Goal: Find specific fact: Find specific fact

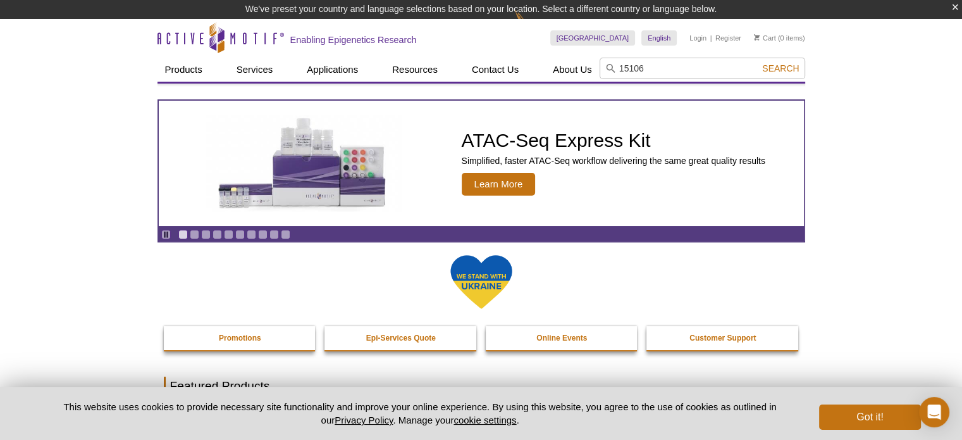
type input "15106"
click at [758, 63] on button "Search" at bounding box center [780, 68] width 44 height 11
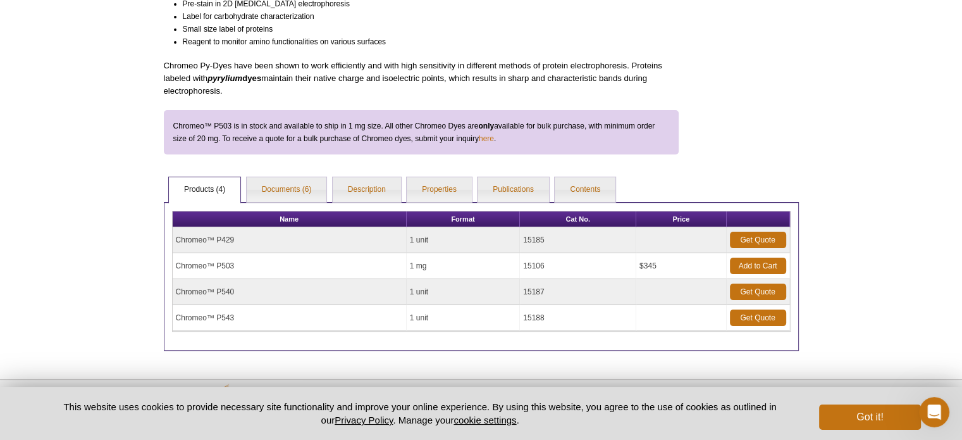
scroll to position [301, 0]
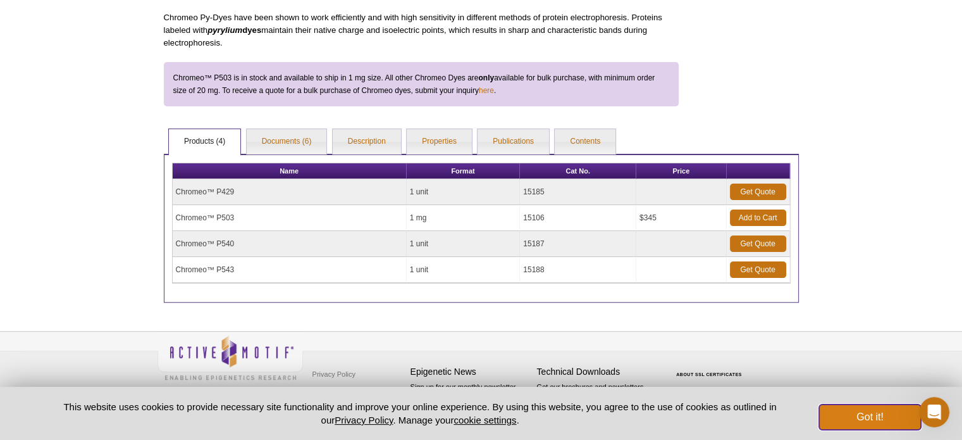
click at [863, 414] on button "Got it!" at bounding box center [869, 416] width 101 height 25
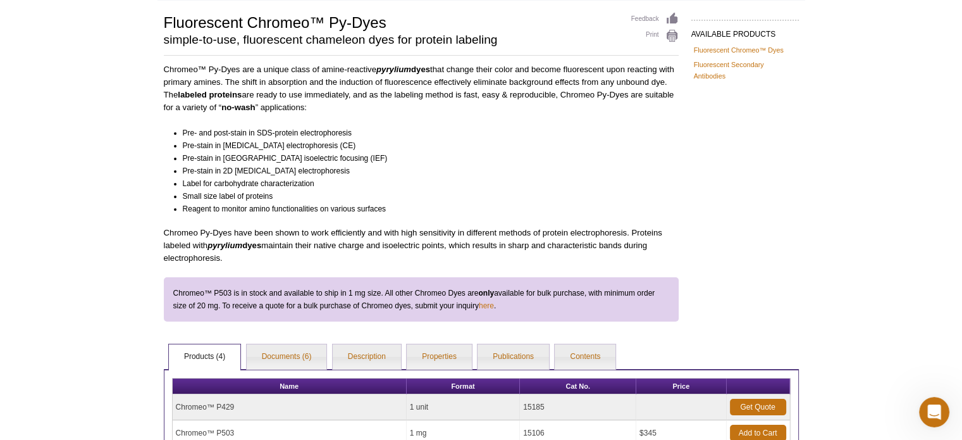
scroll to position [190, 0]
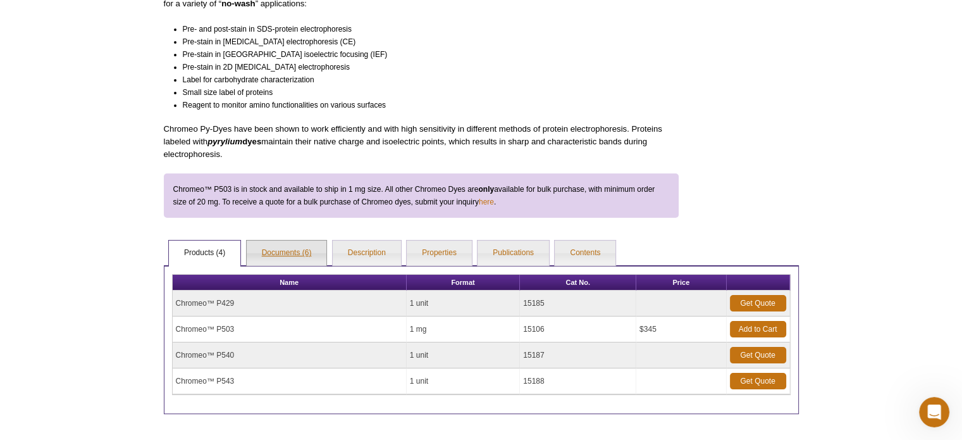
click at [299, 254] on link "Documents (6)" at bounding box center [287, 252] width 80 height 25
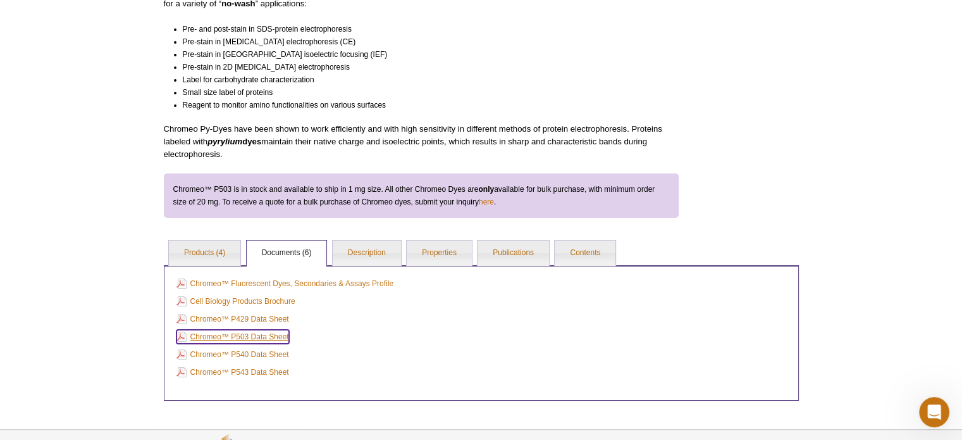
click at [262, 335] on link "Chromeo™ P503 Data Sheet" at bounding box center [232, 337] width 113 height 14
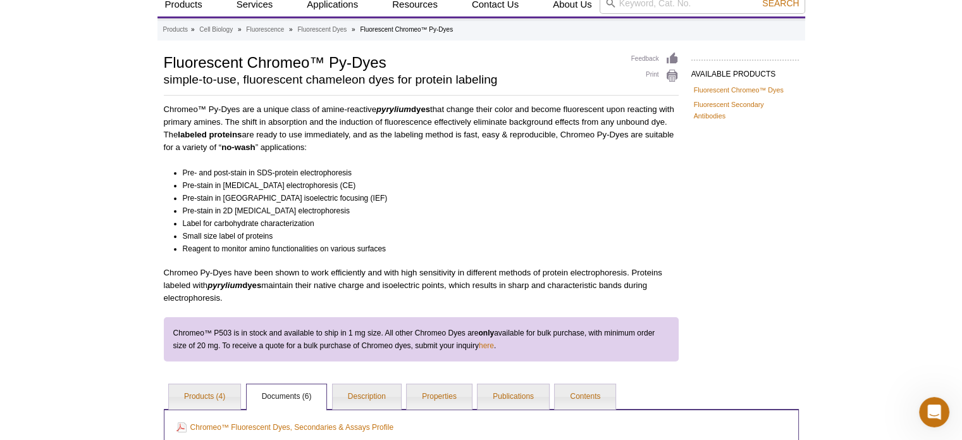
scroll to position [0, 0]
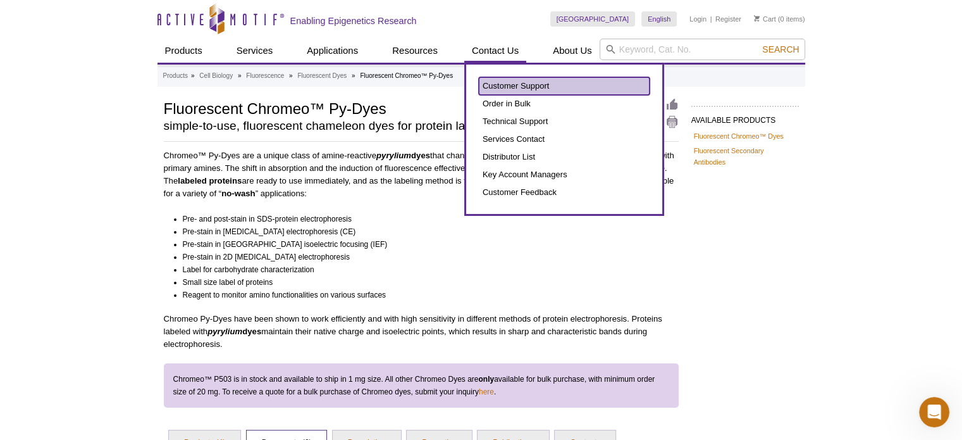
click at [514, 85] on link "Customer Support" at bounding box center [564, 86] width 171 height 18
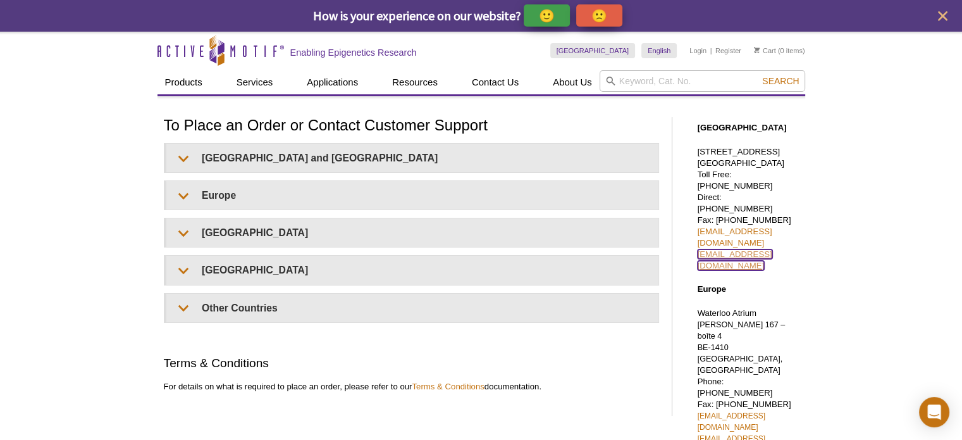
click at [762, 249] on link "[EMAIL_ADDRESS][DOMAIN_NAME]" at bounding box center [735, 259] width 75 height 21
click at [500, 351] on div "To Place an Order or Contact Customer Support [GEOGRAPHIC_DATA] and [GEOGRAPHIC…" at bounding box center [411, 266] width 495 height 299
